Goal: Check status: Check status

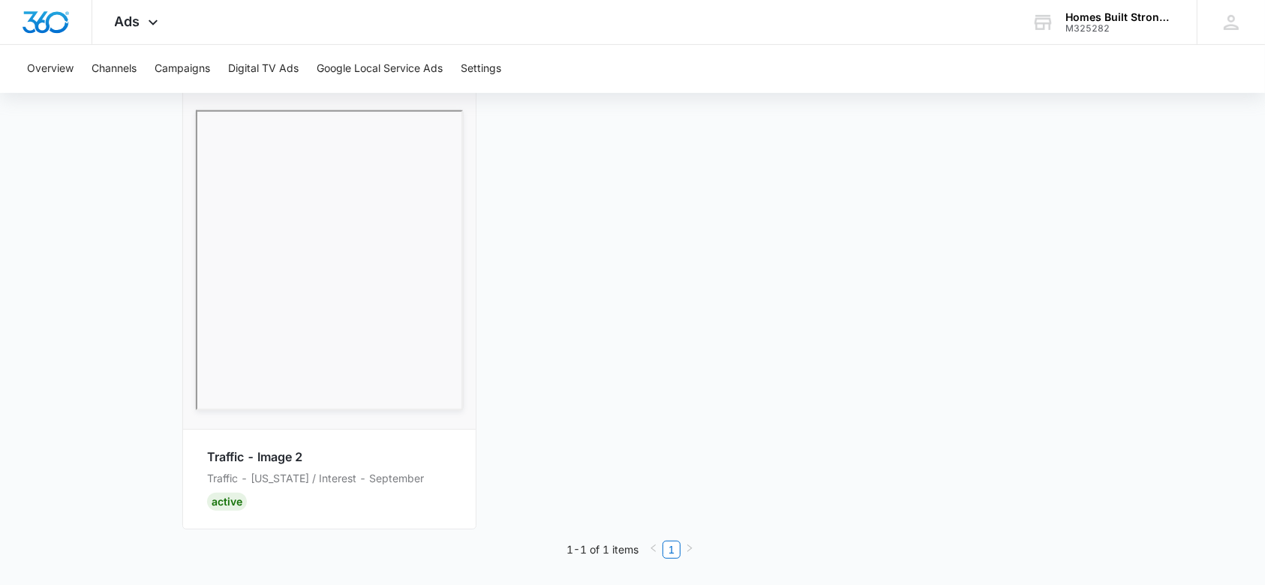
scroll to position [556, 0]
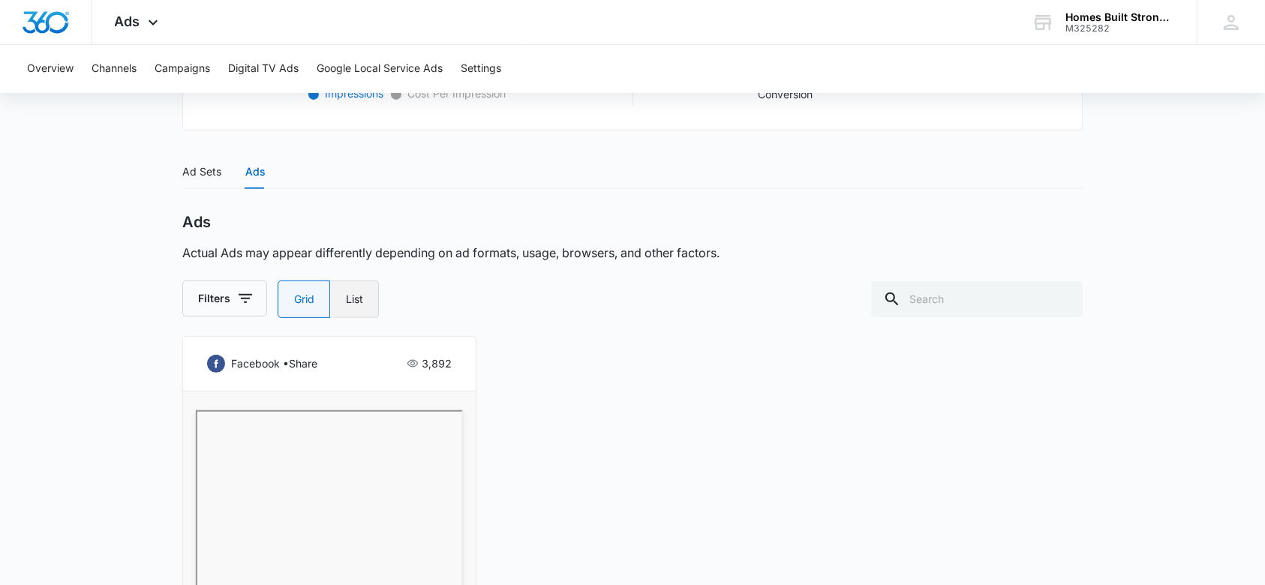
click at [348, 299] on label "List" at bounding box center [354, 300] width 49 height 38
click at [346, 299] on input "List" at bounding box center [345, 299] width 1 height 1
radio input "false"
radio input "true"
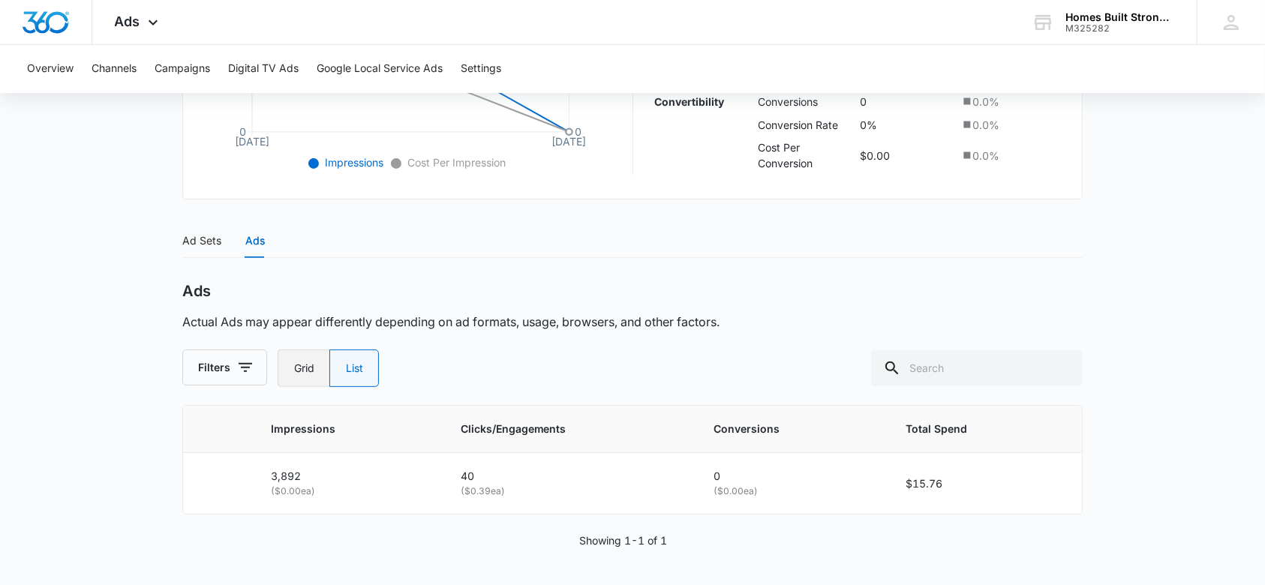
scroll to position [486, 0]
click at [306, 366] on label "Grid" at bounding box center [304, 370] width 52 height 38
click at [294, 370] on input "Grid" at bounding box center [293, 370] width 1 height 1
radio input "true"
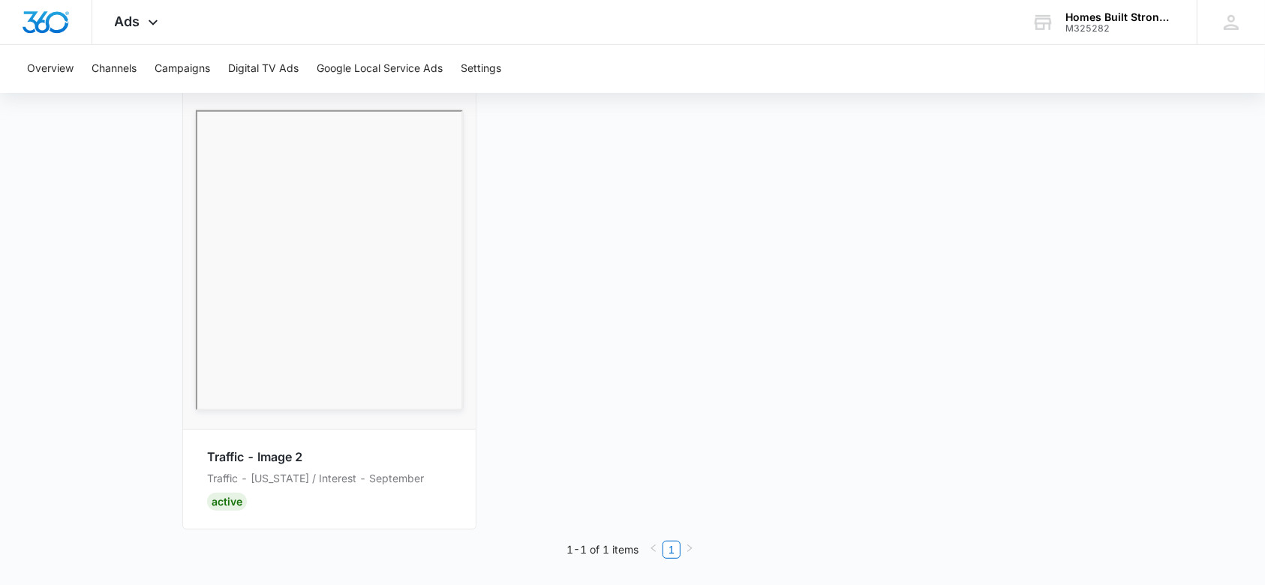
scroll to position [0, 0]
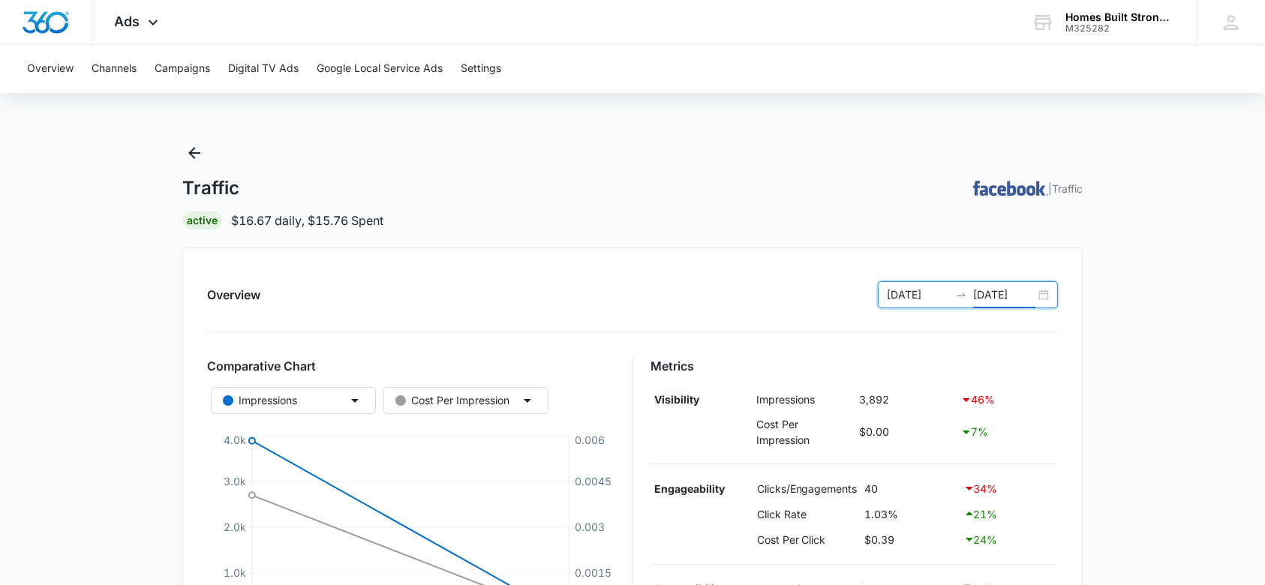
click at [1014, 292] on input "[DATE]" at bounding box center [1004, 295] width 62 height 17
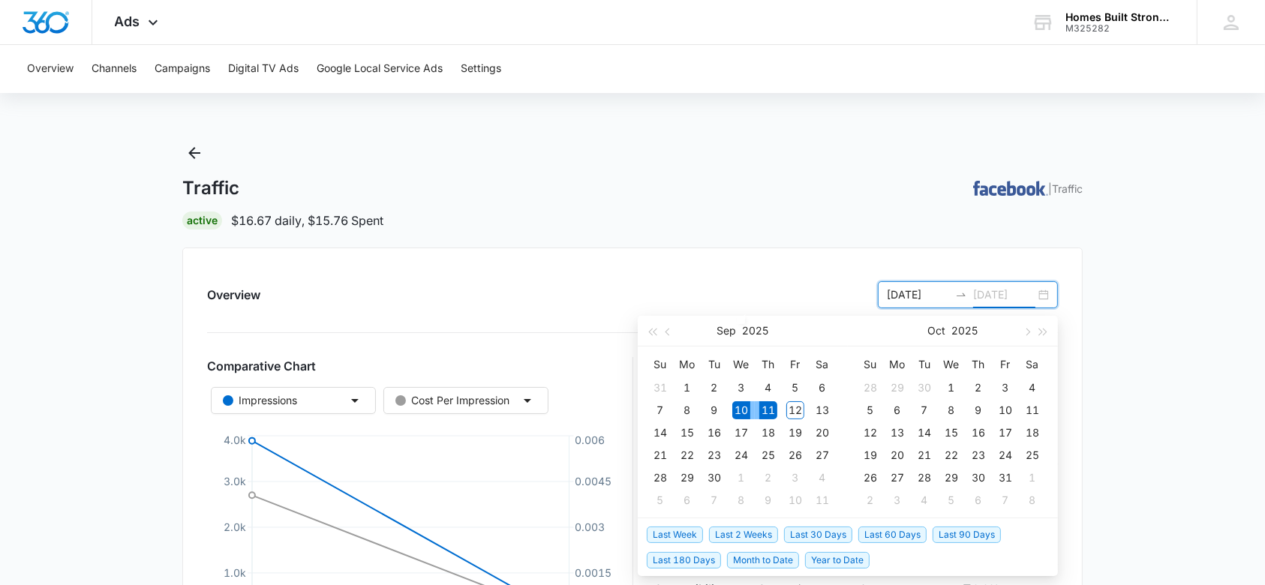
type input "[DATE]"
click at [743, 407] on div "10" at bounding box center [741, 410] width 18 height 18
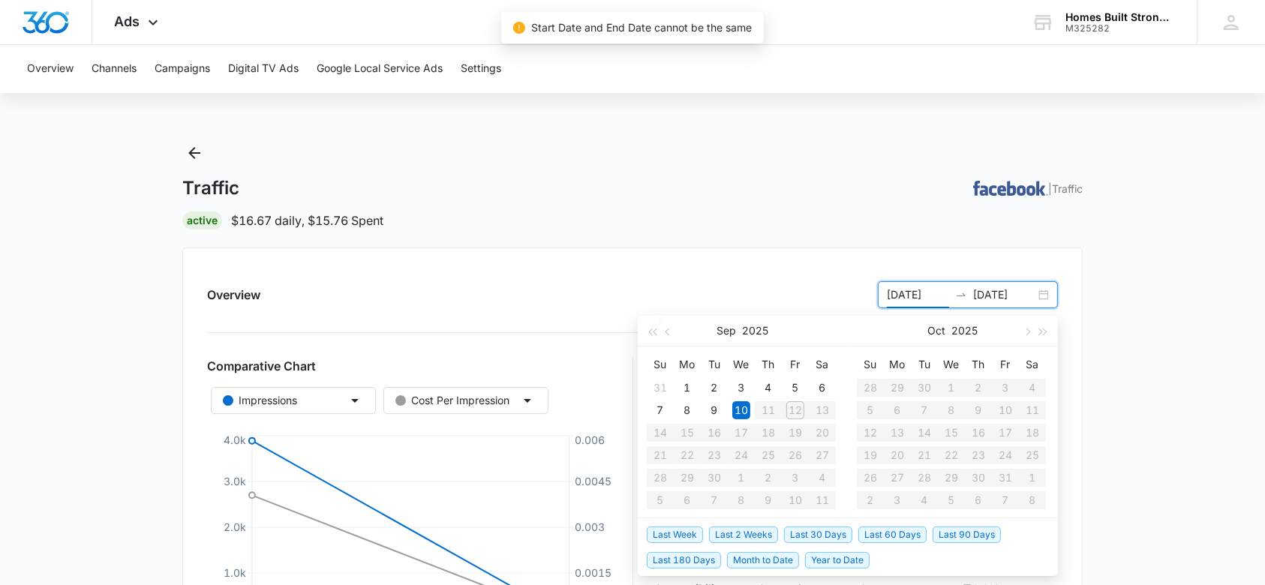
click at [793, 410] on table "Su Mo Tu We Th Fr Sa 31 1 2 3 4 5 6 7 8 9 10 11 12 13 14 15 16 17 18 19 20 21 2…" at bounding box center [741, 432] width 189 height 159
type input "[DATE]"
click at [1015, 292] on input "[DATE]" at bounding box center [1004, 295] width 62 height 17
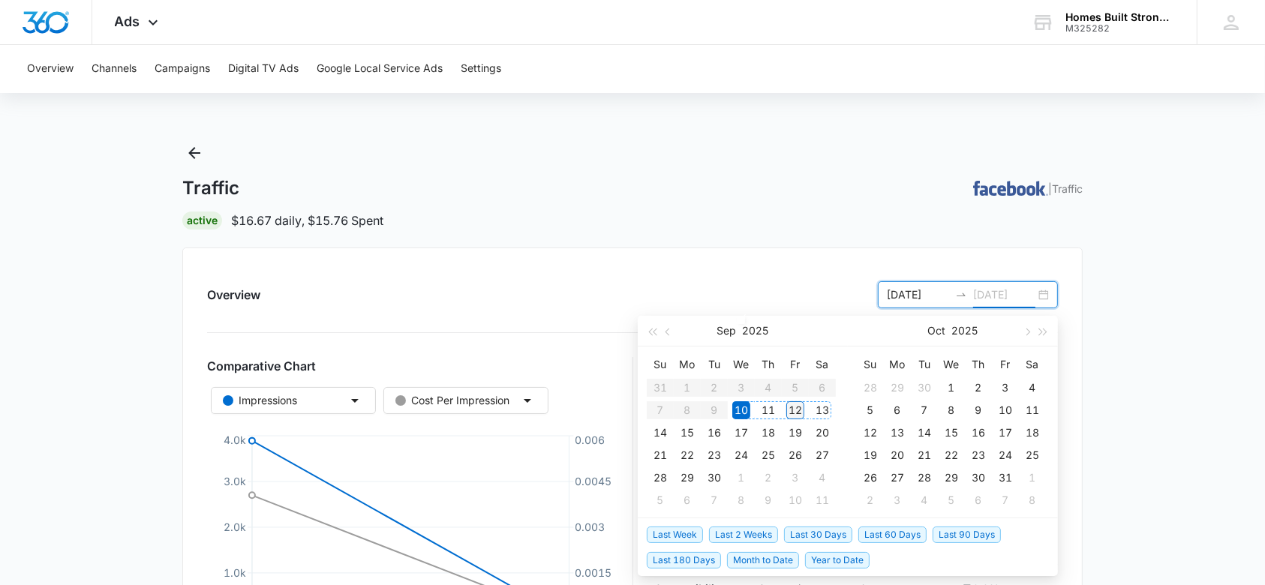
type input "[DATE]"
click at [798, 409] on div "12" at bounding box center [795, 410] width 18 height 18
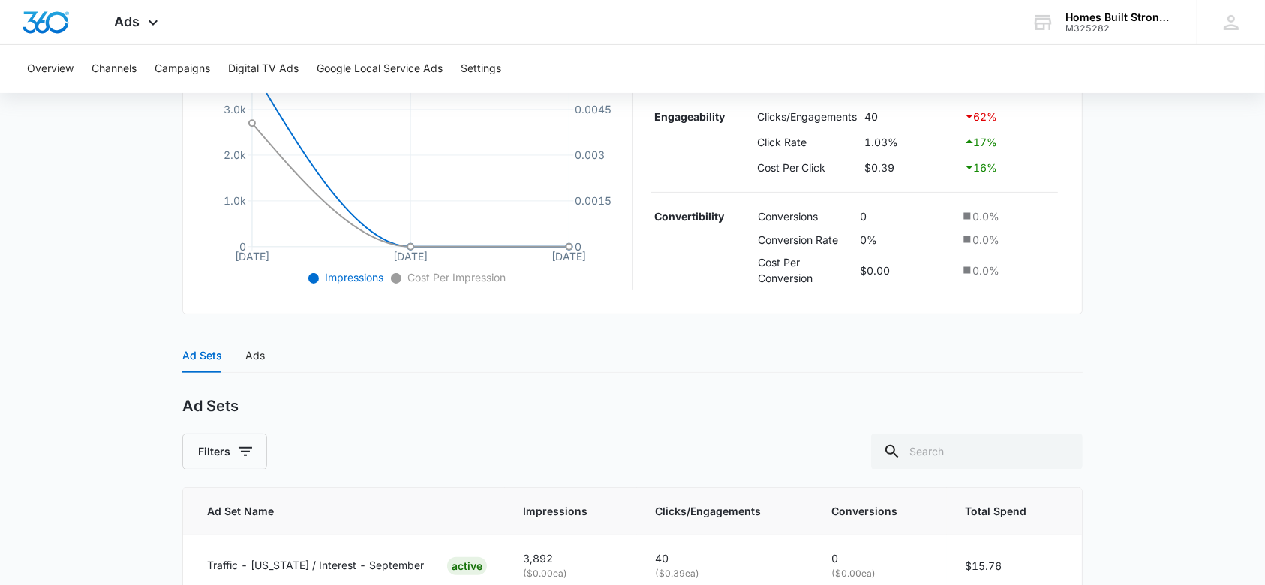
scroll to position [453, 0]
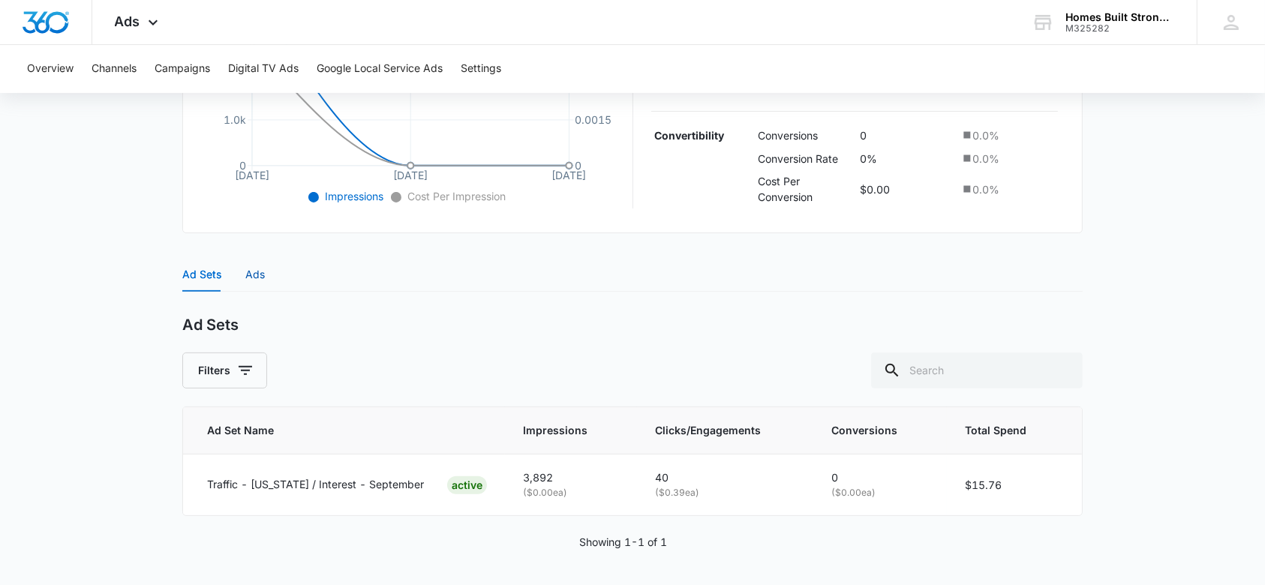
click at [259, 272] on div "Ads" at bounding box center [255, 274] width 20 height 17
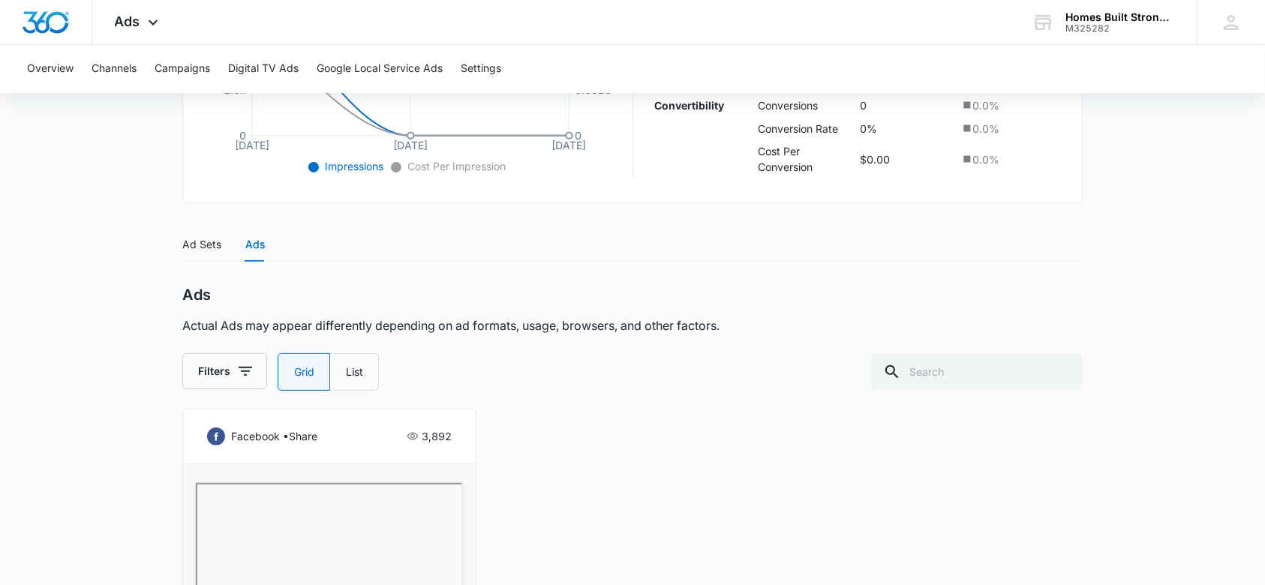
scroll to position [153, 0]
